Goal: Task Accomplishment & Management: Understand process/instructions

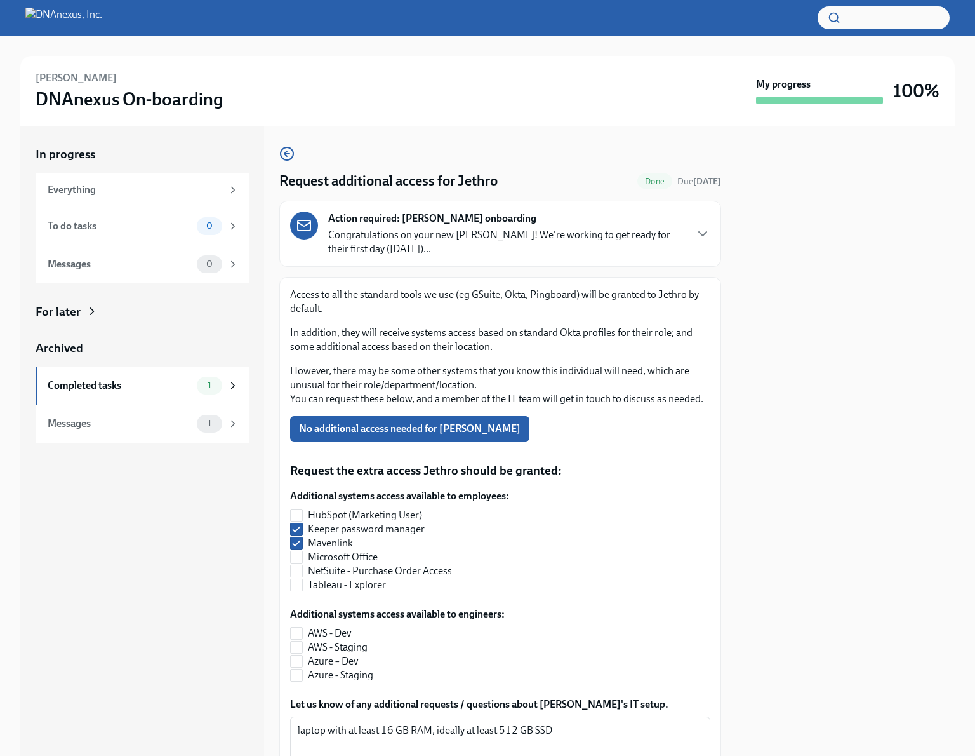
scroll to position [121, 0]
